Goal: Information Seeking & Learning: Learn about a topic

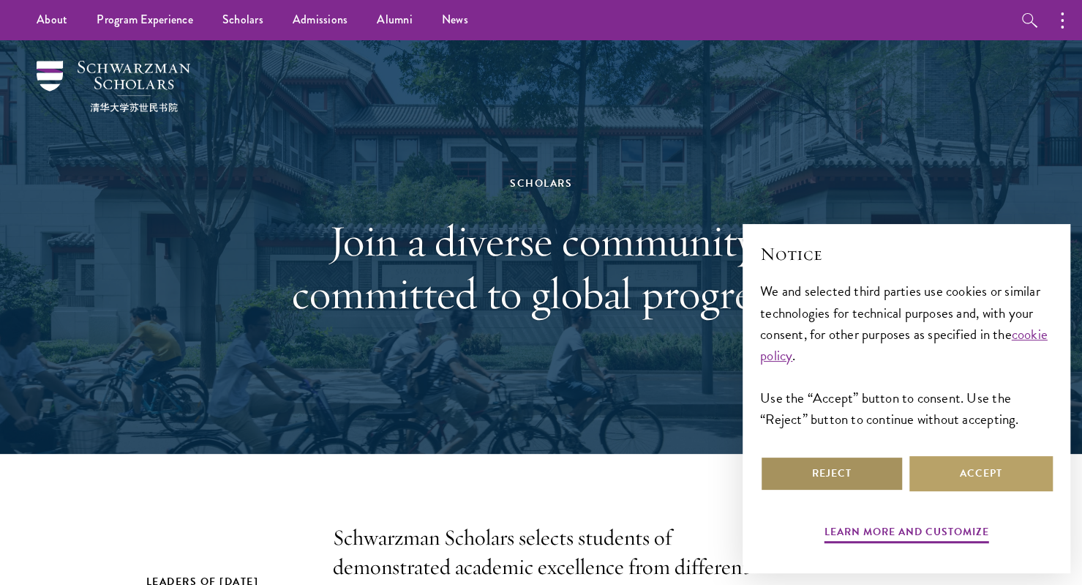
click at [871, 465] on button "Reject" at bounding box center [831, 473] width 143 height 35
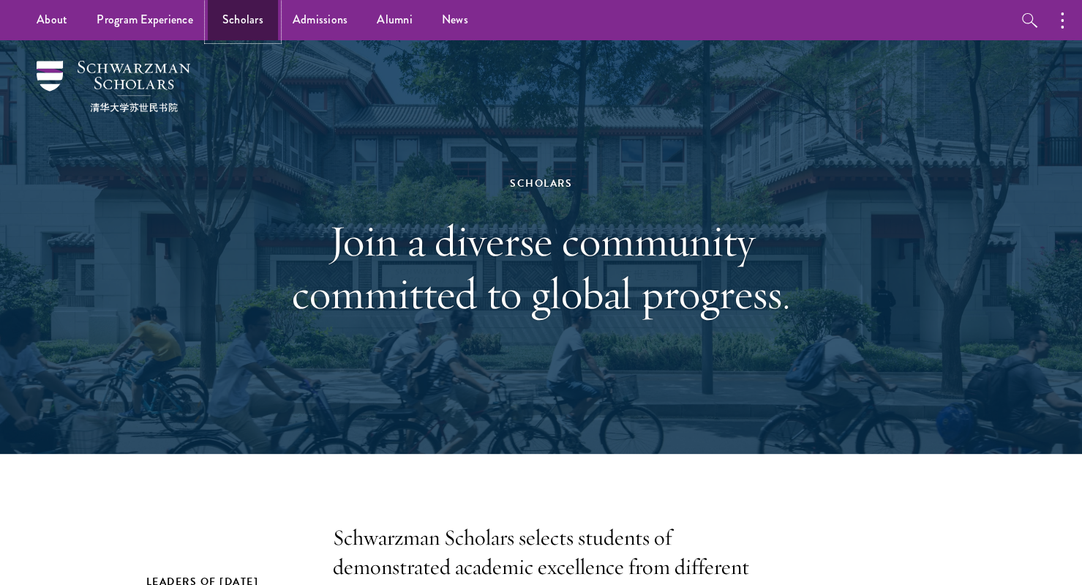
click at [230, 12] on link "Scholars" at bounding box center [243, 20] width 70 height 40
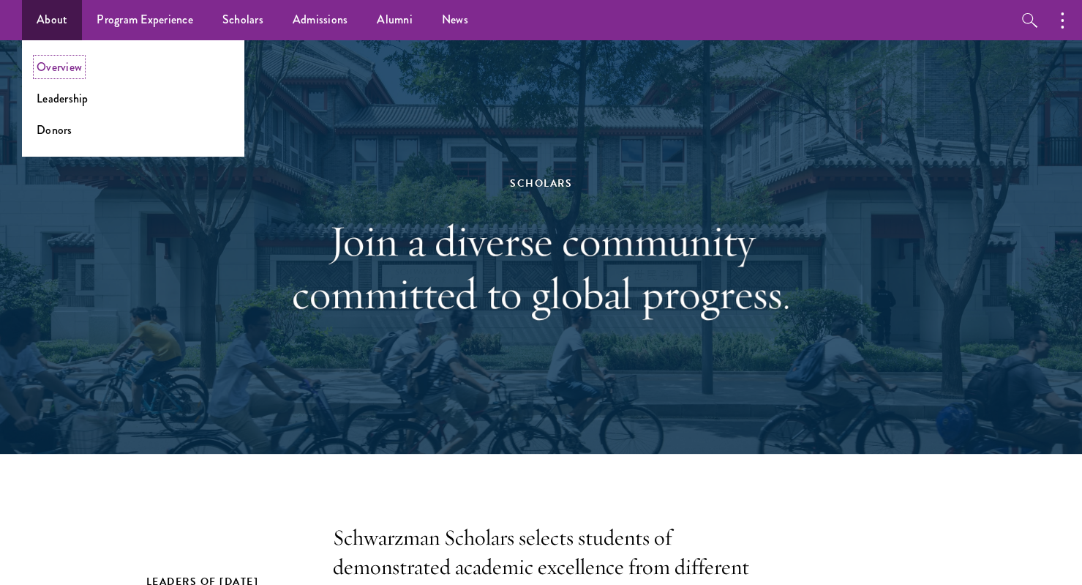
click at [65, 64] on link "Overview" at bounding box center [59, 67] width 45 height 17
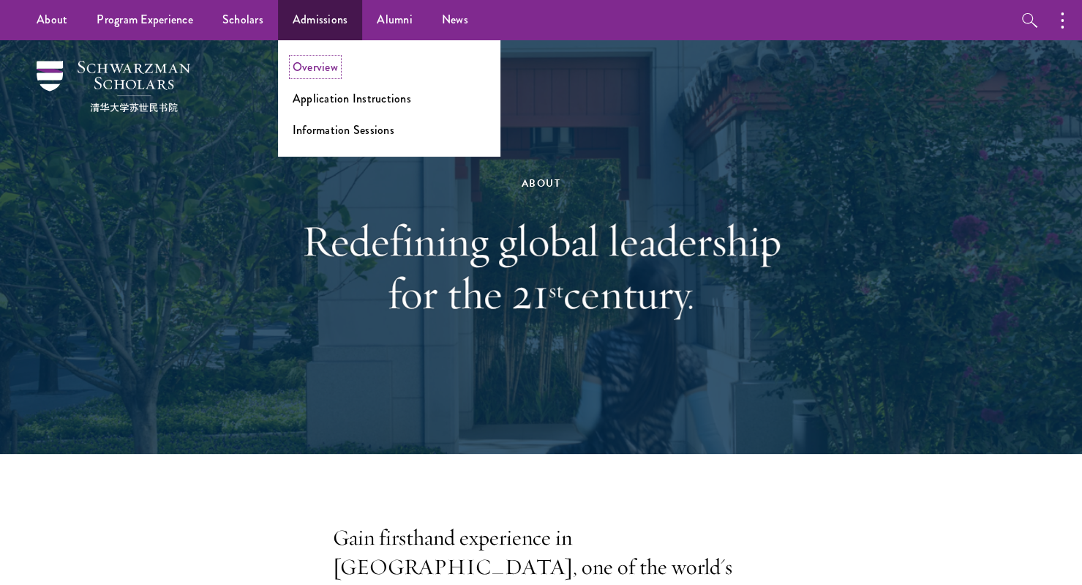
click at [315, 66] on link "Overview" at bounding box center [315, 67] width 45 height 17
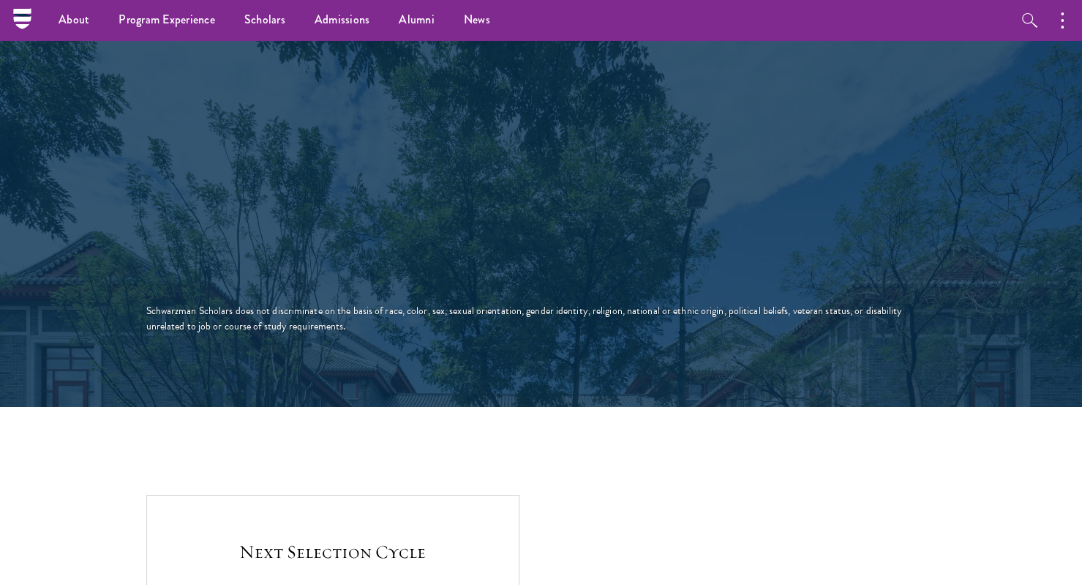
scroll to position [2540, 0]
